Goal: Task Accomplishment & Management: Manage account settings

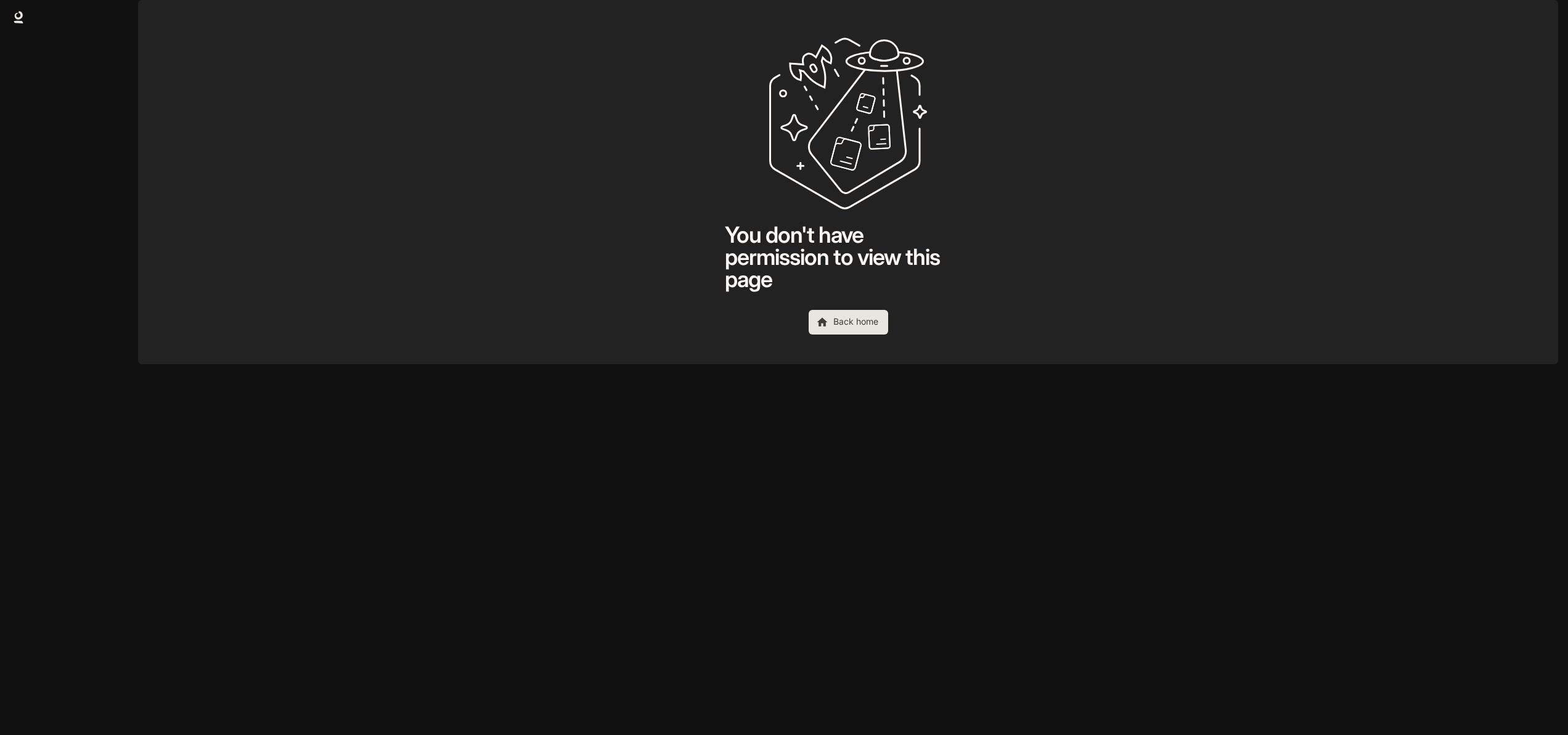
click at [1534, 23] on button "button" at bounding box center [1540, 17] width 25 height 25
click at [1408, 222] on span "Sign out" at bounding box center [1462, 228] width 161 height 13
